Goal: Information Seeking & Learning: Learn about a topic

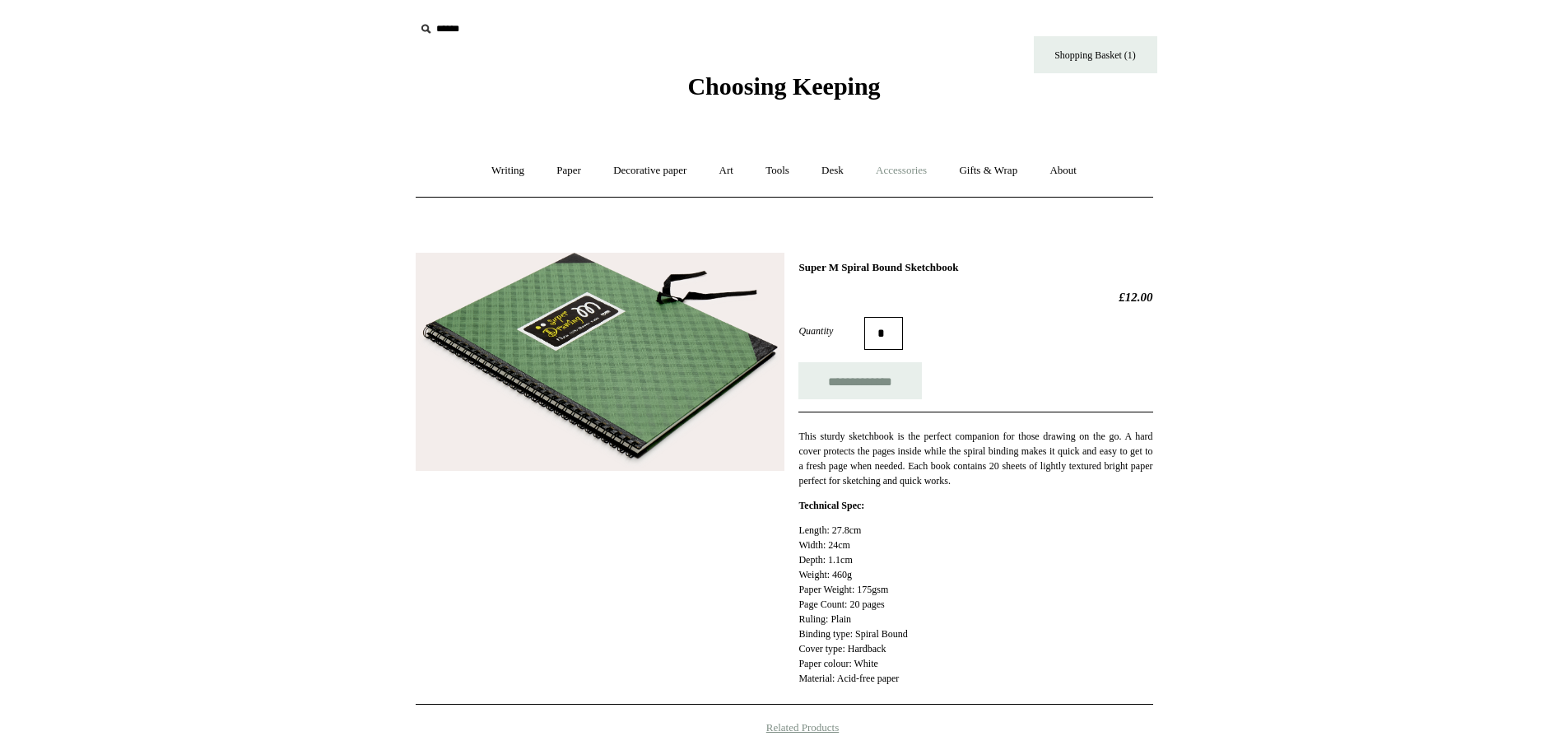
click at [910, 162] on link "Accessories +" at bounding box center [901, 171] width 80 height 44
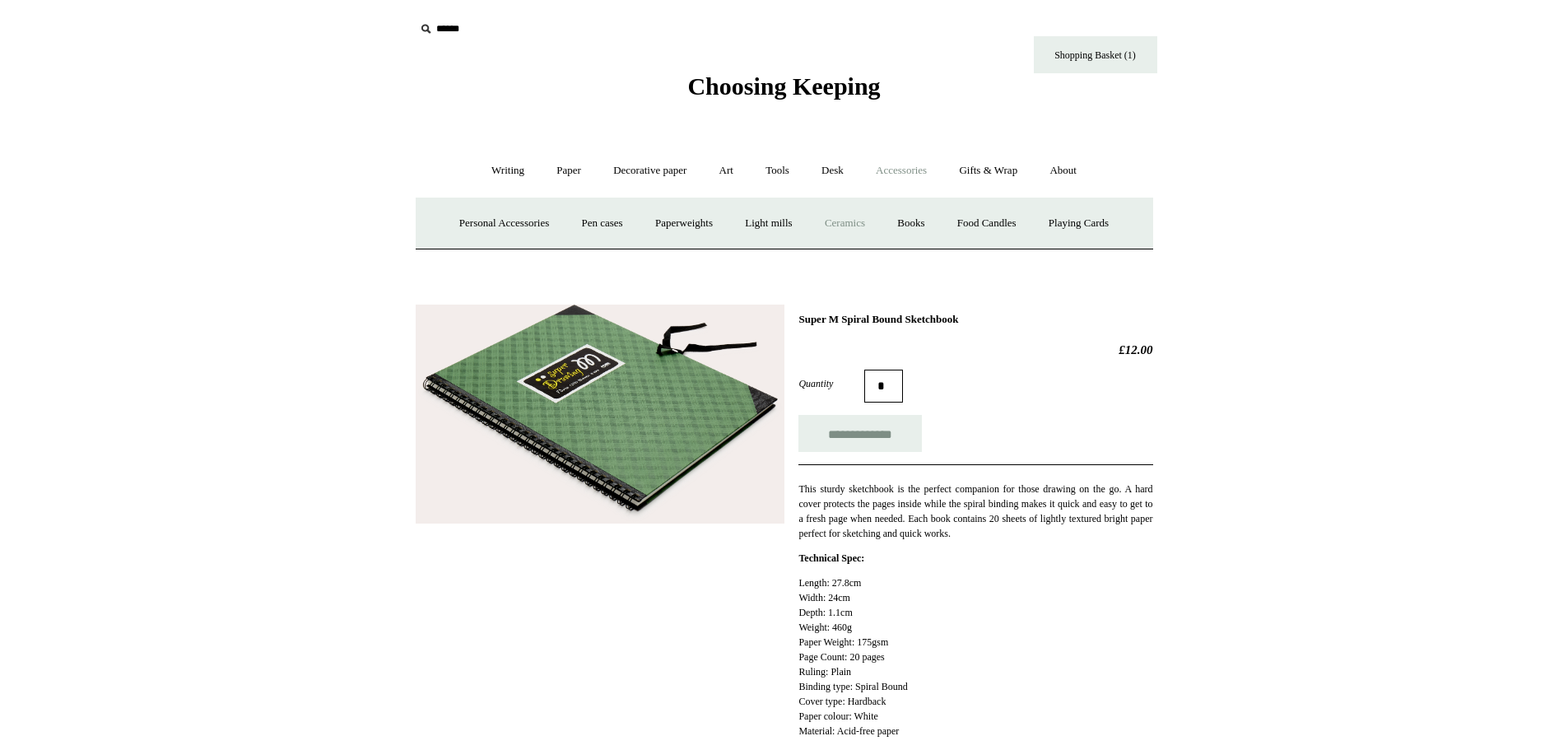
click at [839, 218] on link "Ceramics +" at bounding box center [844, 224] width 70 height 44
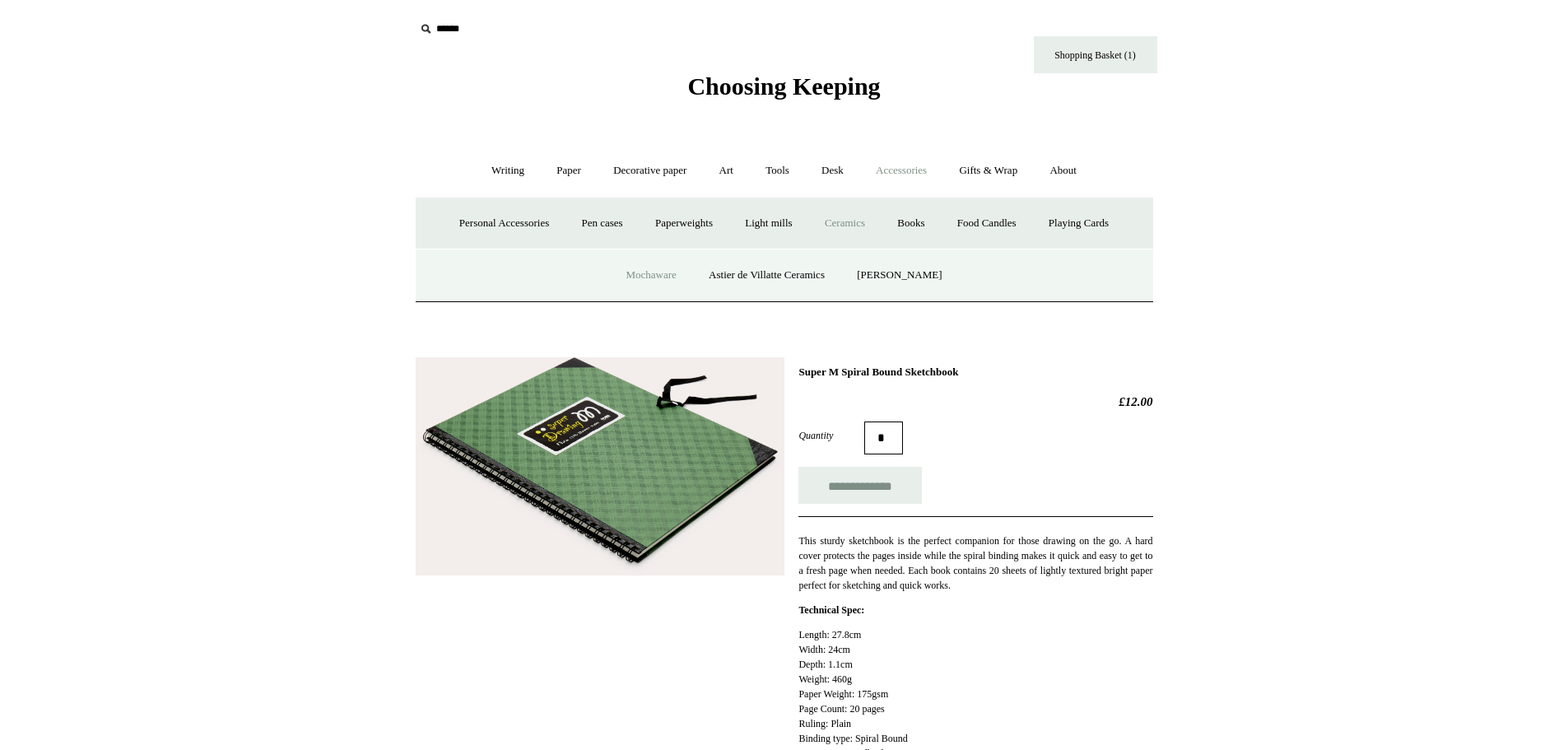
click at [633, 270] on link "Mochaware" at bounding box center [651, 275] width 80 height 44
click at [774, 275] on link "Astier de Villatte Ceramics" at bounding box center [766, 275] width 146 height 44
click at [920, 275] on link "[PERSON_NAME]" at bounding box center [899, 275] width 115 height 44
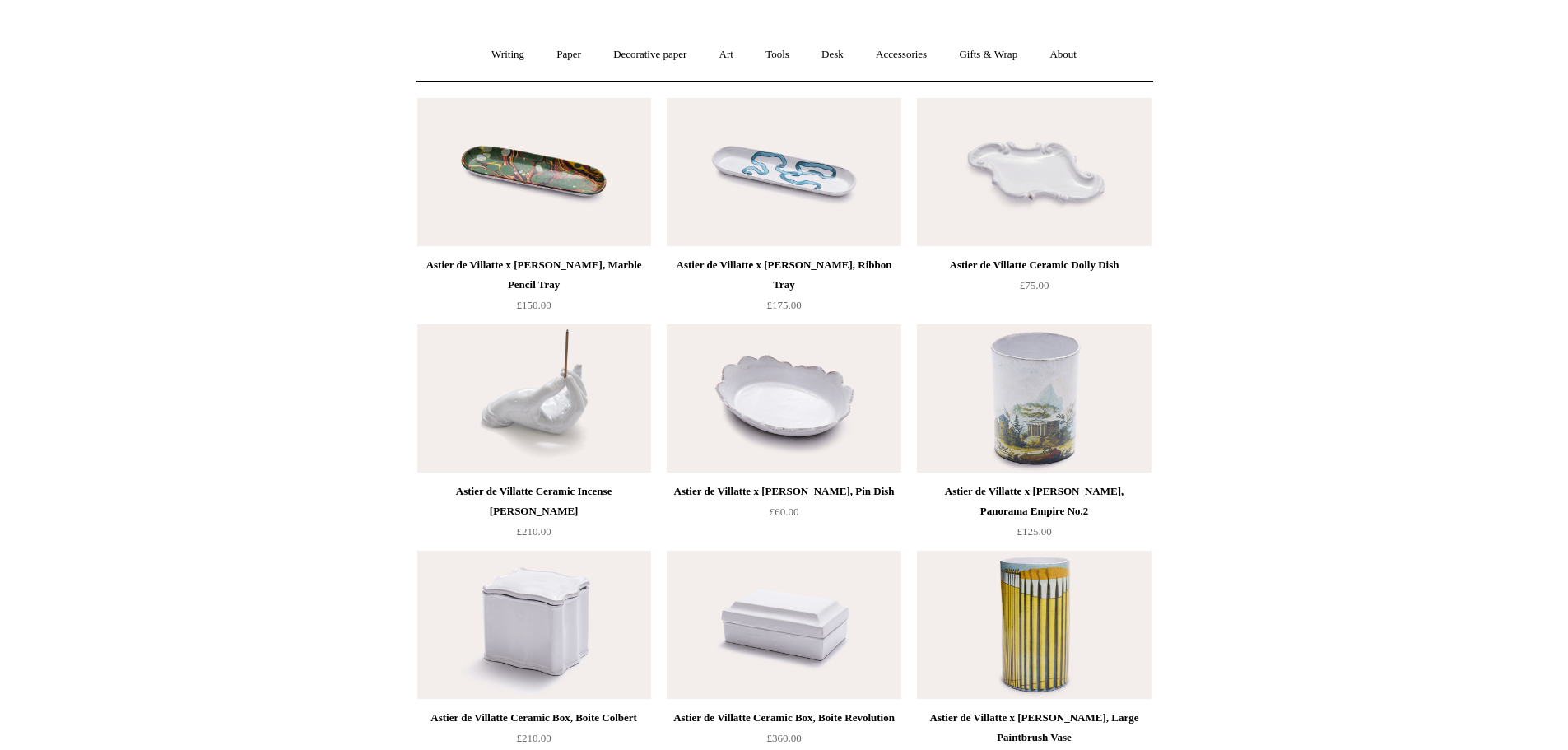
scroll to position [82, 0]
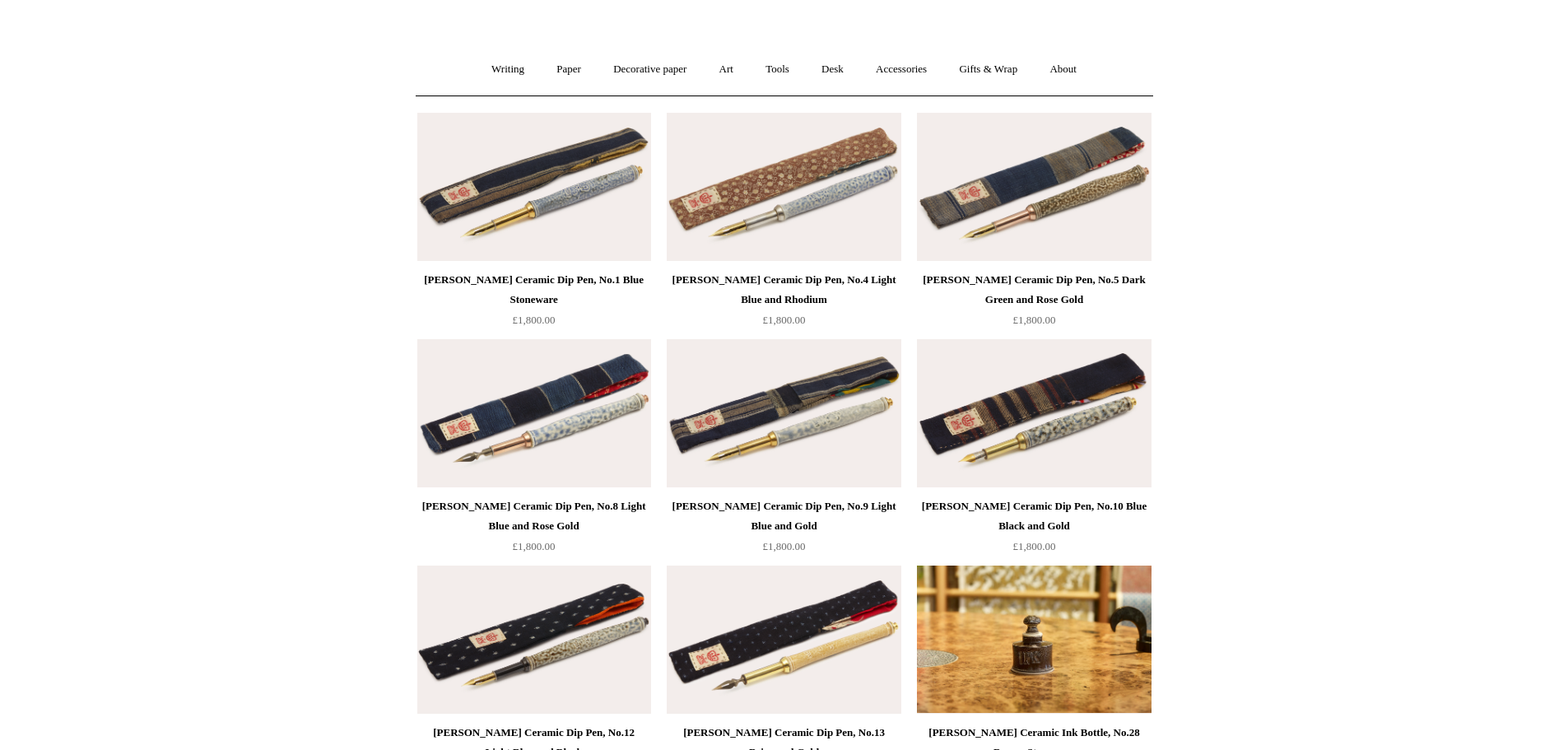
scroll to position [82, 0]
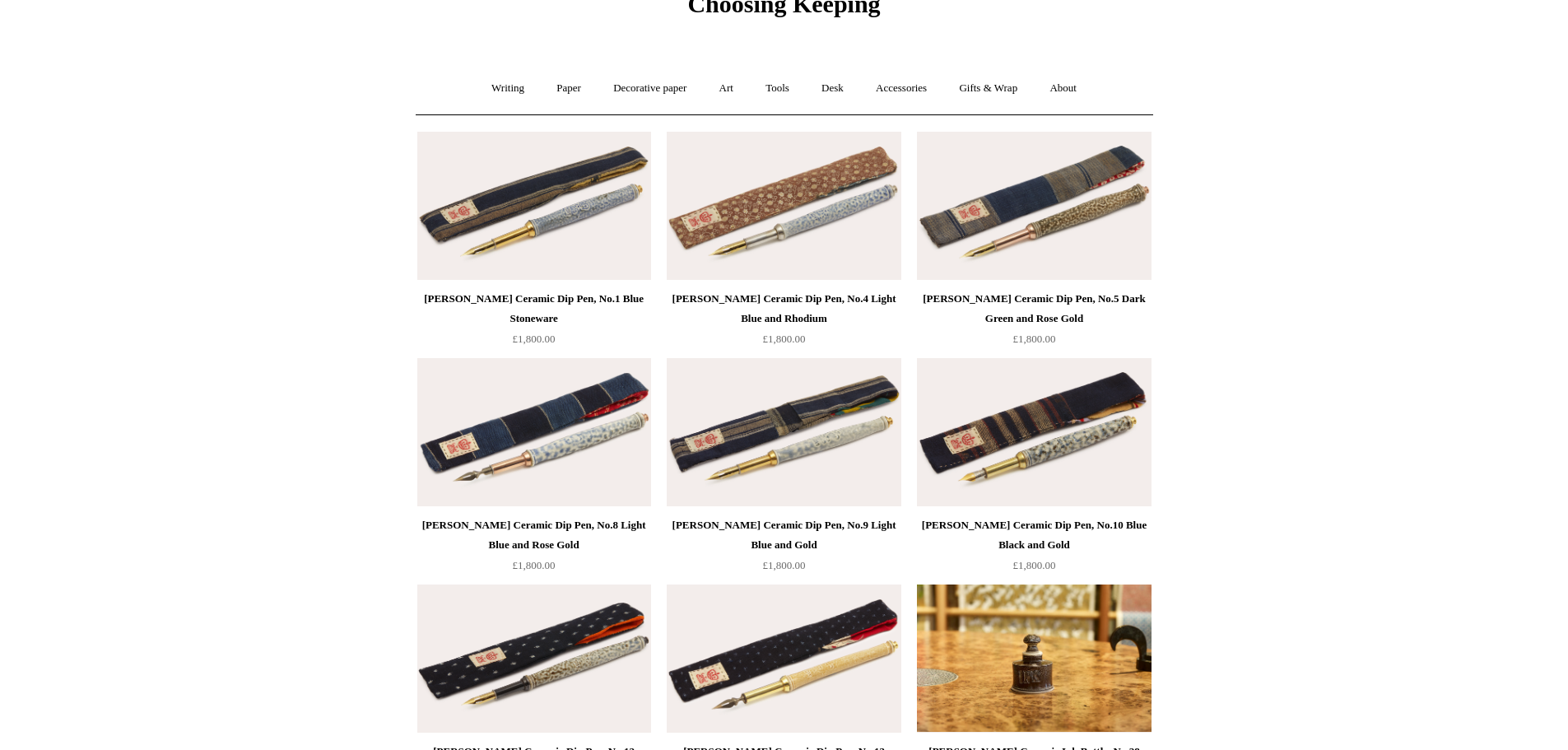
click at [763, 230] on img at bounding box center [783, 206] width 234 height 148
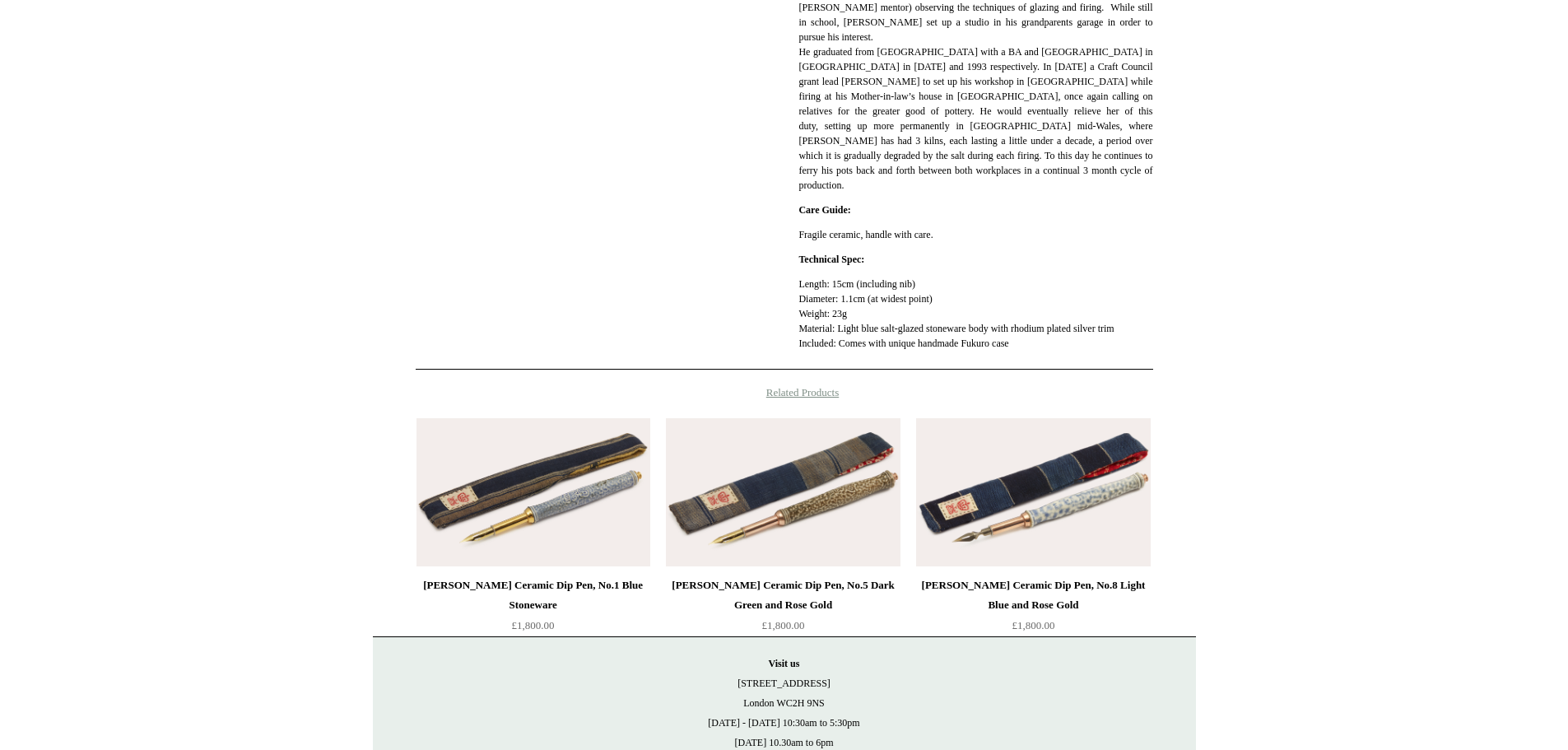
scroll to position [879, 0]
